Goal: Information Seeking & Learning: Learn about a topic

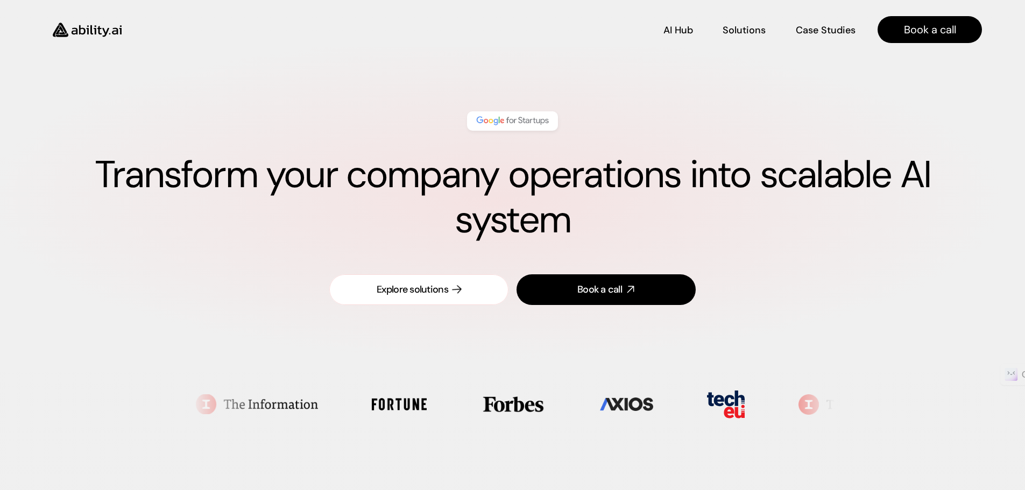
click at [473, 280] on link "Explore solutions" at bounding box center [418, 289] width 179 height 31
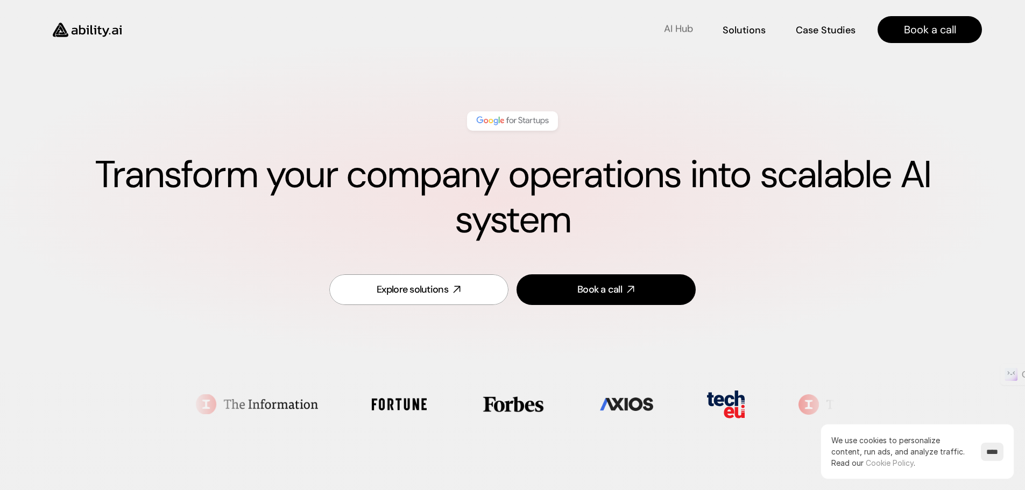
click at [669, 28] on p "AI Hub" at bounding box center [678, 28] width 29 height 13
click at [259, 53] on div "Transform your company operations into scalable AI system Explore solutions Boo…" at bounding box center [512, 209] width 1025 height 325
click at [79, 22] on img at bounding box center [87, 30] width 88 height 34
click at [94, 31] on img at bounding box center [87, 30] width 88 height 34
click at [68, 35] on img at bounding box center [87, 30] width 88 height 34
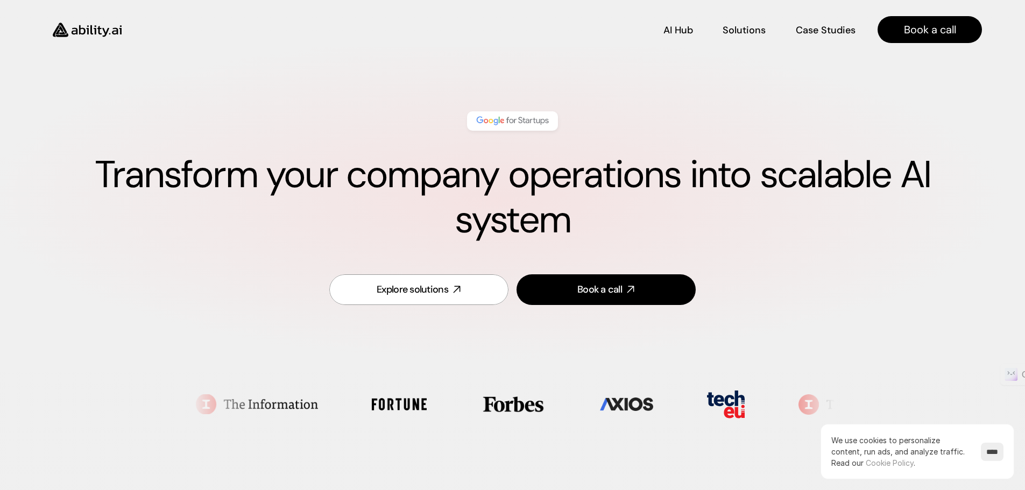
click at [69, 35] on img at bounding box center [87, 30] width 88 height 34
click at [304, 44] on div "AI Hub AI Hub Solutions Solutions Case Studies Case Studies Book a call" at bounding box center [512, 23] width 1025 height 47
